Goal: Use online tool/utility: Utilize a website feature to perform a specific function

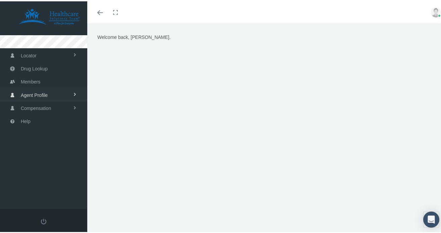
click at [43, 95] on span "Agent Profile" at bounding box center [34, 94] width 27 height 13
click at [32, 106] on link "View" at bounding box center [43, 108] width 87 height 12
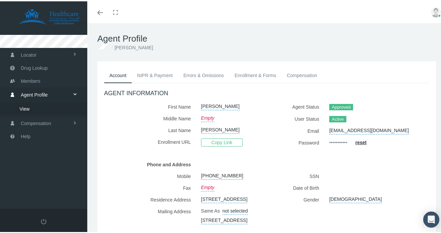
click at [298, 75] on link "Compensation" at bounding box center [302, 74] width 41 height 15
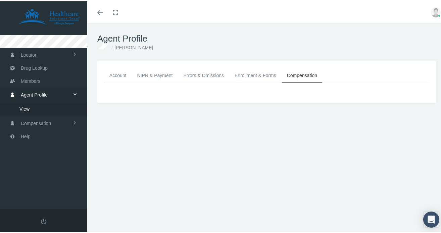
click at [264, 75] on link "Enrollment & Forms" at bounding box center [255, 74] width 52 height 15
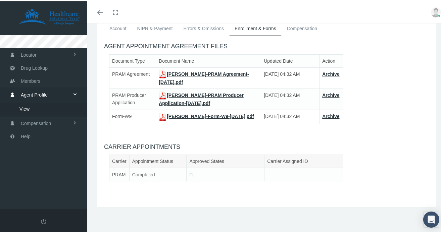
scroll to position [54, 0]
click at [149, 175] on td "Completed" at bounding box center [157, 173] width 57 height 13
click at [43, 136] on link "Help" at bounding box center [43, 135] width 87 height 13
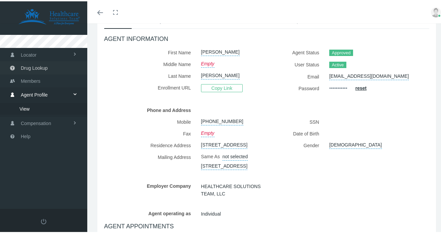
scroll to position [54, 0]
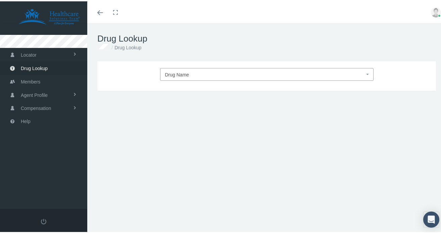
click at [229, 75] on span "Drug Name" at bounding box center [264, 73] width 199 height 9
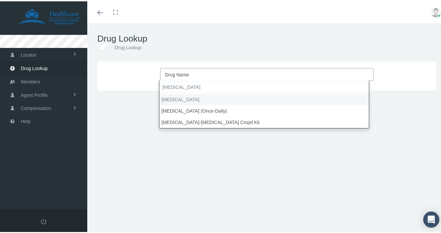
type input "gabapentin"
select select "Gabapentin"
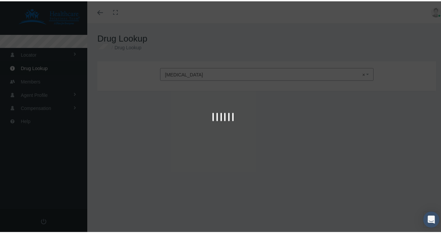
type input "30"
select select "Tablet"
select select "25 MG"
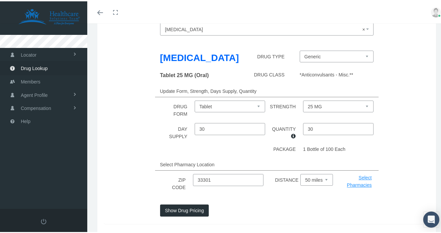
scroll to position [52, 0]
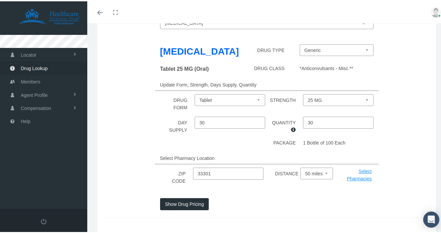
click at [176, 204] on button "Show Drug Pricing" at bounding box center [184, 203] width 49 height 12
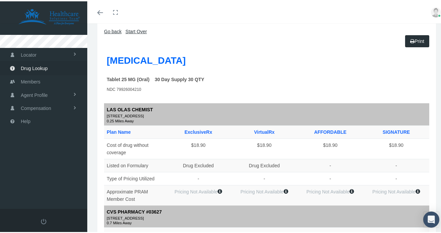
scroll to position [0, 0]
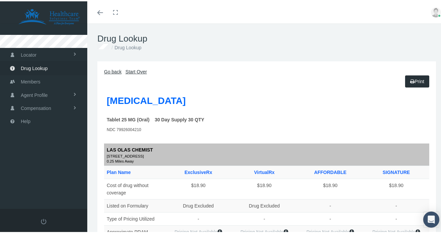
click at [141, 72] on link "Start Over" at bounding box center [136, 70] width 21 height 5
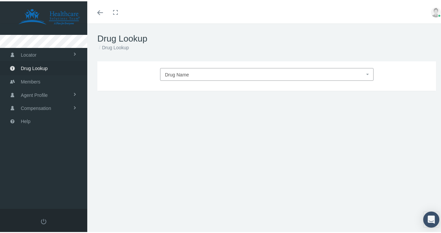
click at [204, 76] on span "Drug Name" at bounding box center [264, 73] width 199 height 9
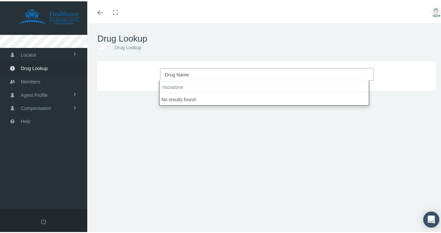
type input "trazadone"
